Goal: Use online tool/utility

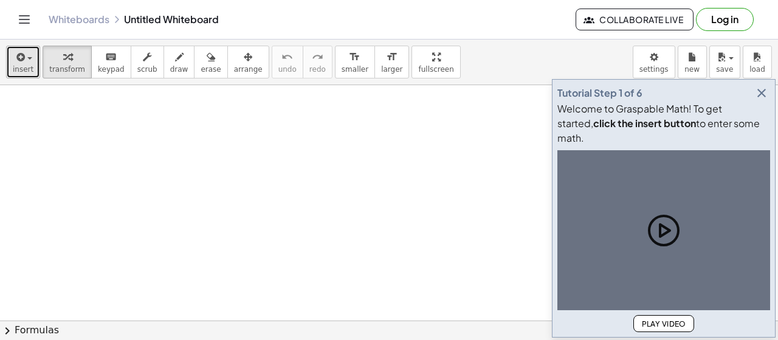
click at [13, 66] on span "insert" at bounding box center [23, 69] width 21 height 9
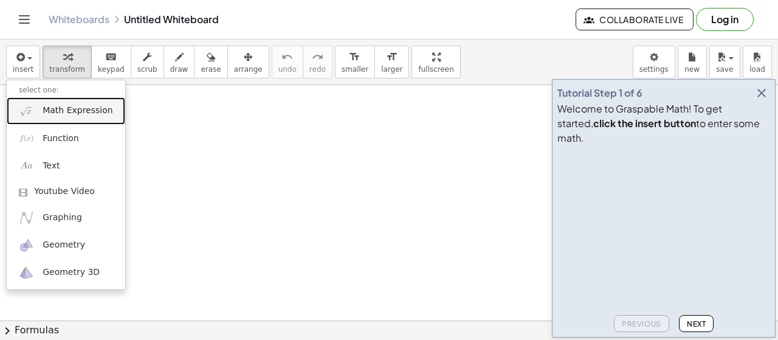
click at [103, 115] on link "Math Expression" at bounding box center [66, 110] width 118 height 27
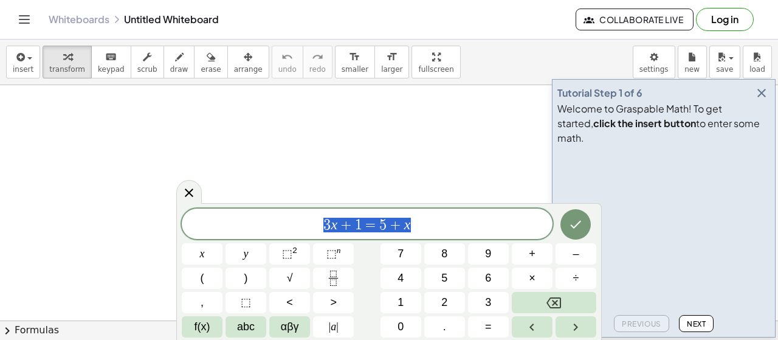
drag, startPoint x: 419, startPoint y: 222, endPoint x: 0, endPoint y: 226, distance: 419.3
click at [0, 226] on body "Graspable Math Activities Get Started Activity Bank Assigned Work Classes White…" at bounding box center [389, 170] width 778 height 340
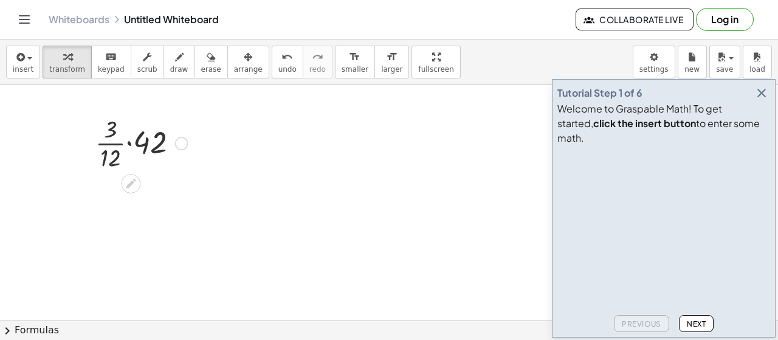
click at [185, 142] on div at bounding box center [181, 143] width 13 height 13
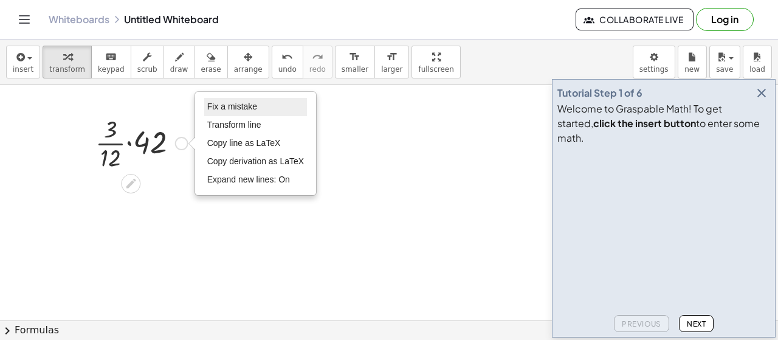
click at [224, 112] on li "Fix a mistake" at bounding box center [255, 107] width 103 height 18
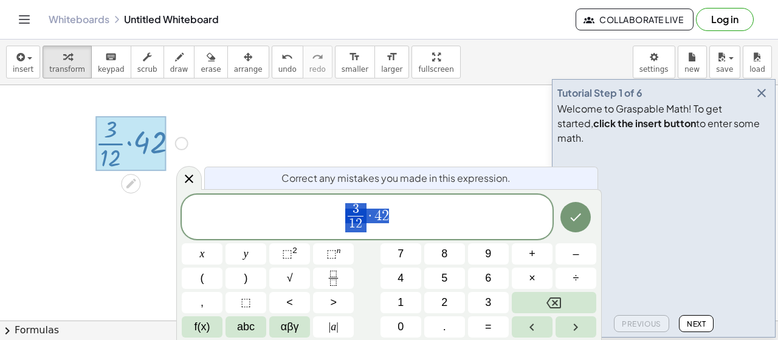
drag, startPoint x: 383, startPoint y: 219, endPoint x: 328, endPoint y: 217, distance: 54.7
click at [328, 217] on span "3 1 2 ​ · 4 2" at bounding box center [367, 218] width 371 height 32
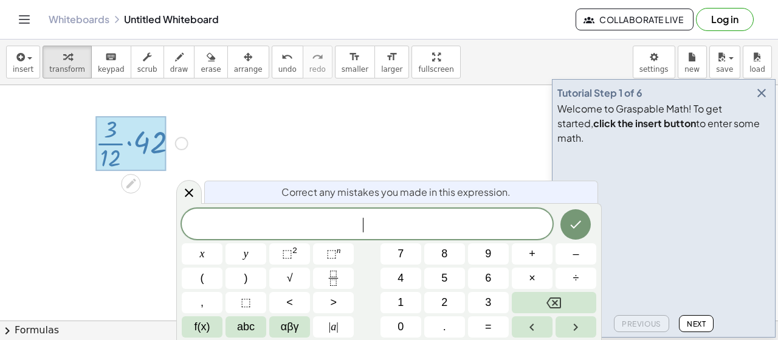
click at [309, 213] on div "​" at bounding box center [367, 223] width 371 height 30
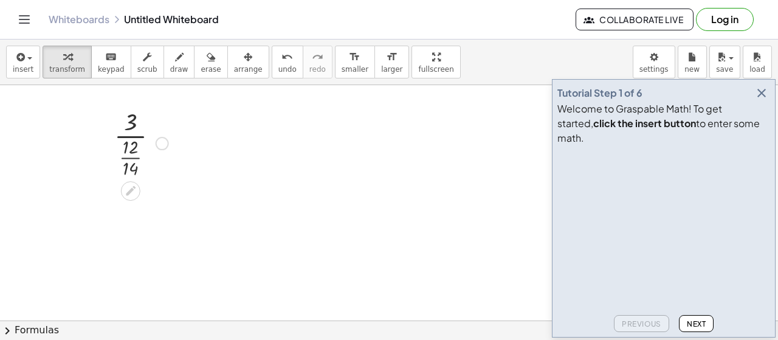
click at [162, 140] on div "Fix a mistake Transform line Copy line as LaTeX Copy derivation as LaTeX Expand…" at bounding box center [162, 143] width 13 height 13
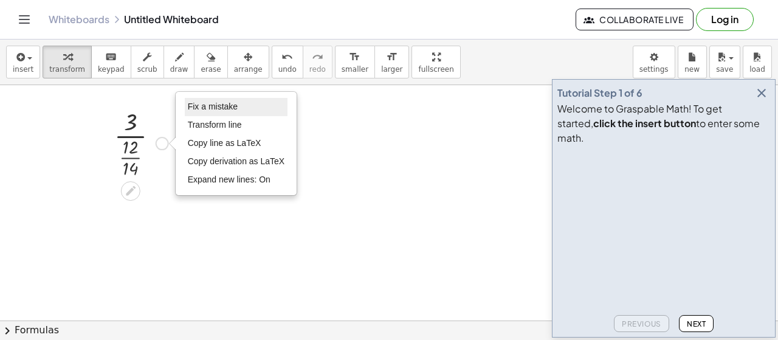
click at [208, 109] on span "Fix a mistake" at bounding box center [213, 106] width 50 height 10
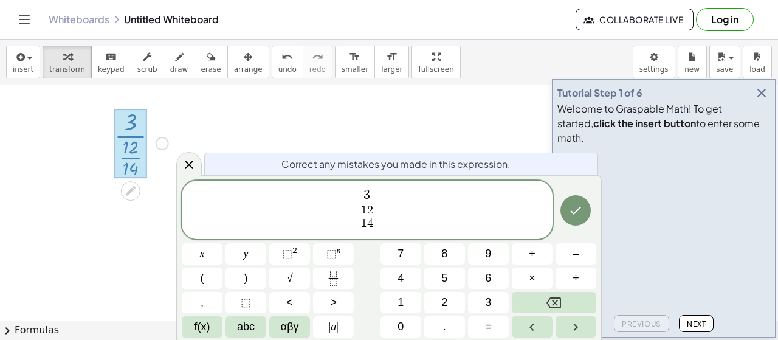
click at [372, 222] on span "4" at bounding box center [370, 224] width 6 height 12
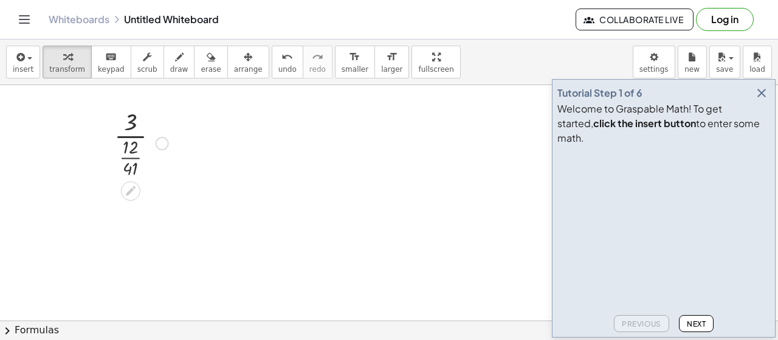
drag, startPoint x: 156, startPoint y: 142, endPoint x: 168, endPoint y: 143, distance: 11.6
click at [157, 142] on div "Fix a mistake Transform line Copy line as LaTeX Copy derivation as LaTeX Expand…" at bounding box center [162, 143] width 13 height 13
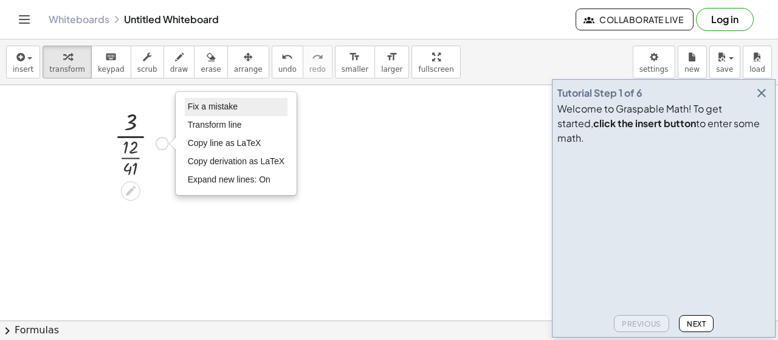
click at [191, 106] on span "Fix a mistake" at bounding box center [213, 106] width 50 height 10
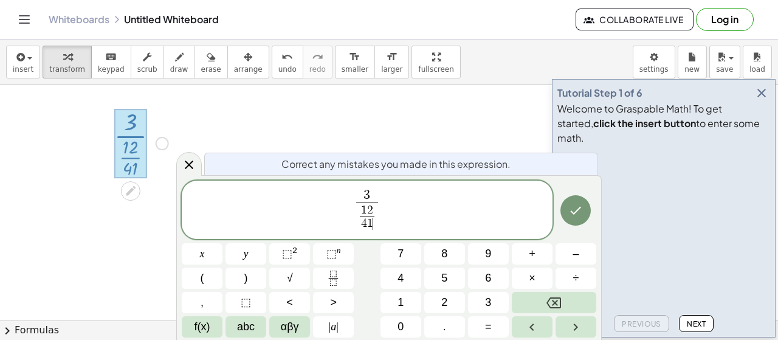
click at [371, 222] on span "1" at bounding box center [370, 224] width 6 height 12
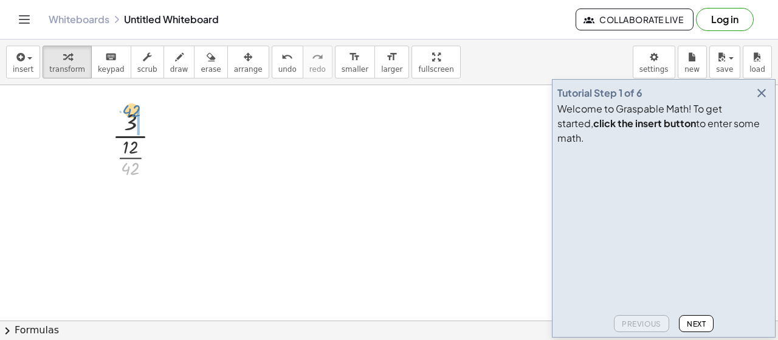
drag, startPoint x: 130, startPoint y: 170, endPoint x: 131, endPoint y: 112, distance: 57.7
click at [131, 112] on div at bounding box center [140, 142] width 69 height 75
drag, startPoint x: 134, startPoint y: 227, endPoint x: 142, endPoint y: 202, distance: 25.7
click at [129, 227] on div at bounding box center [141, 210] width 87 height 61
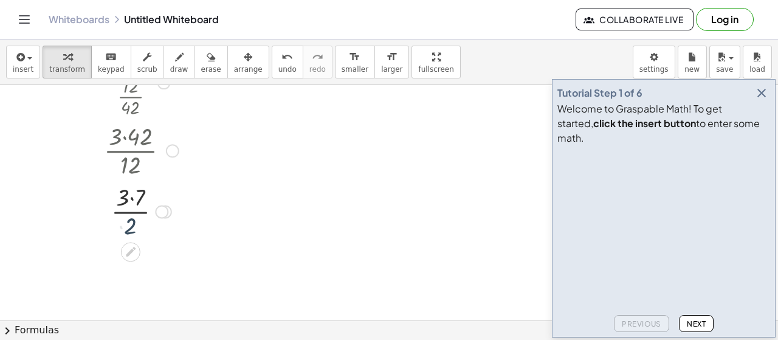
drag, startPoint x: 131, startPoint y: 203, endPoint x: 129, endPoint y: 216, distance: 12.9
click at [131, 204] on div at bounding box center [141, 210] width 87 height 61
click at [132, 189] on div at bounding box center [141, 210] width 87 height 61
click at [131, 83] on div "· 3 · · 12 · 42 · 3 · 42 · 12 · 3 · 7 · 6 · 2 · 6 · 3 · 7 · 2 · · 2 21 Fix a mi…" at bounding box center [131, 83] width 0 height 0
click at [132, 272] on div at bounding box center [141, 271] width 87 height 61
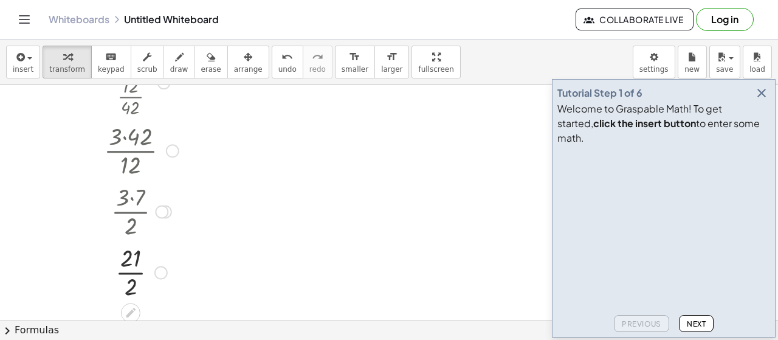
click at [132, 272] on div at bounding box center [141, 271] width 87 height 61
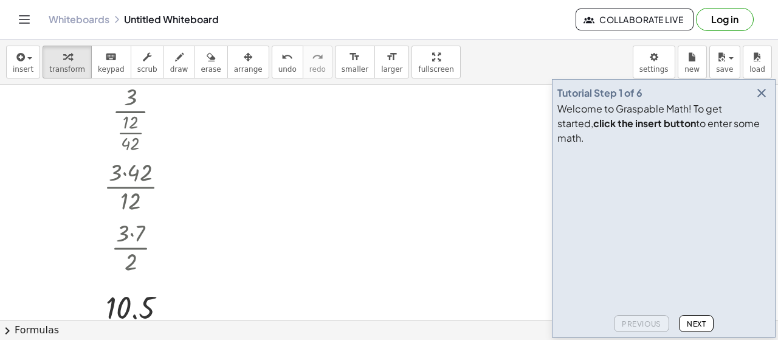
scroll to position [0, 0]
